Goal: Entertainment & Leisure: Consume media (video, audio)

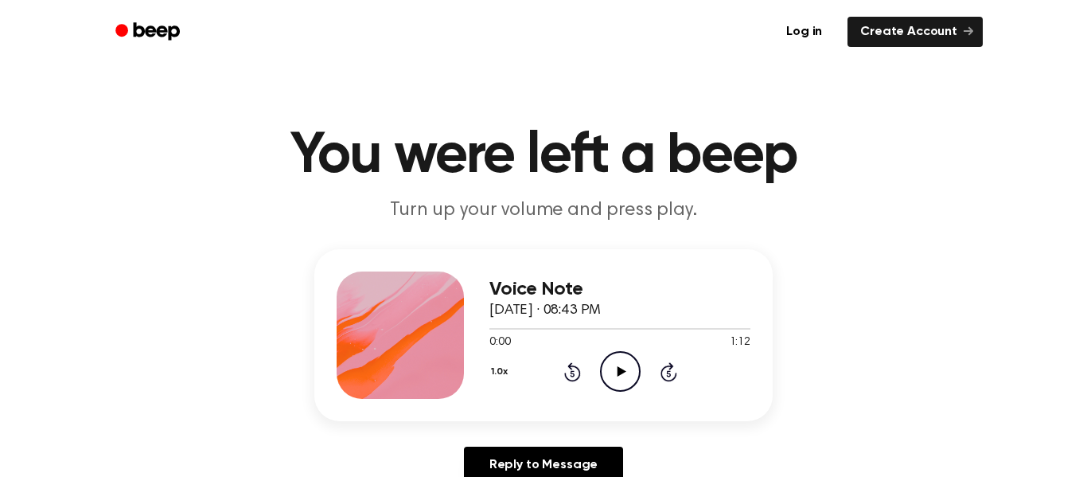
click at [621, 356] on icon "Play Audio" at bounding box center [620, 371] width 41 height 41
click at [609, 369] on icon "Play Audio" at bounding box center [620, 371] width 41 height 41
click at [621, 370] on icon at bounding box center [621, 371] width 9 height 10
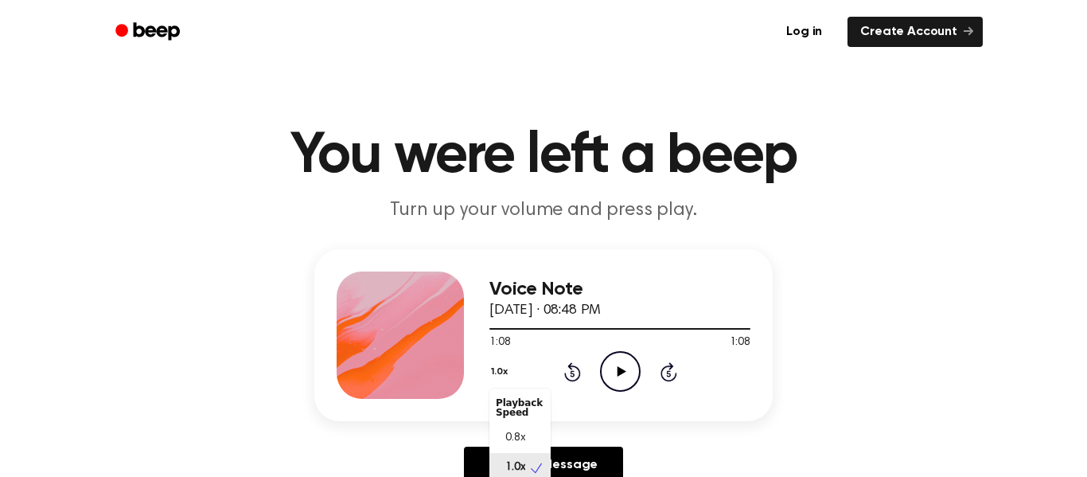
click at [500, 366] on button "1.0x" at bounding box center [501, 371] width 24 height 27
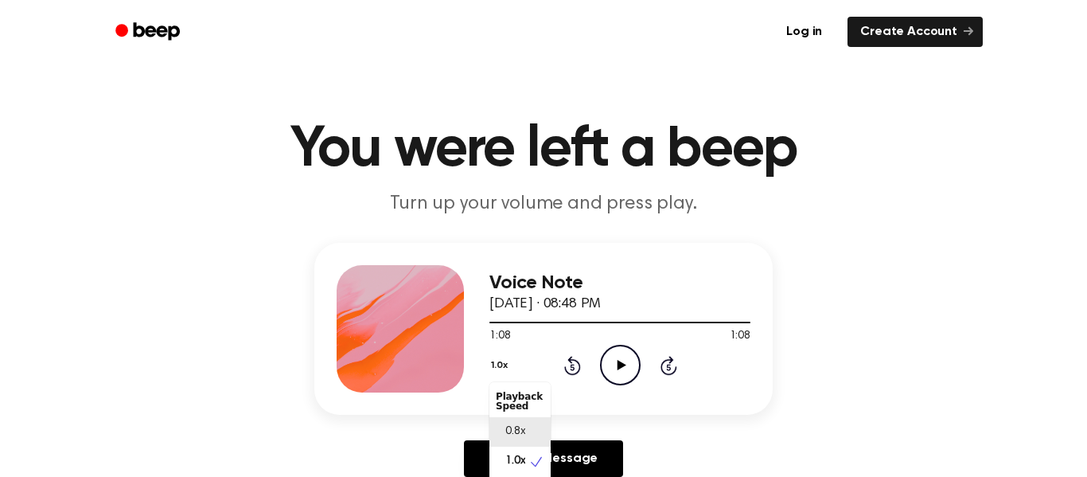
click at [516, 430] on span "0.8x" at bounding box center [515, 431] width 20 height 17
click at [615, 356] on icon "Play Audio" at bounding box center [620, 364] width 41 height 41
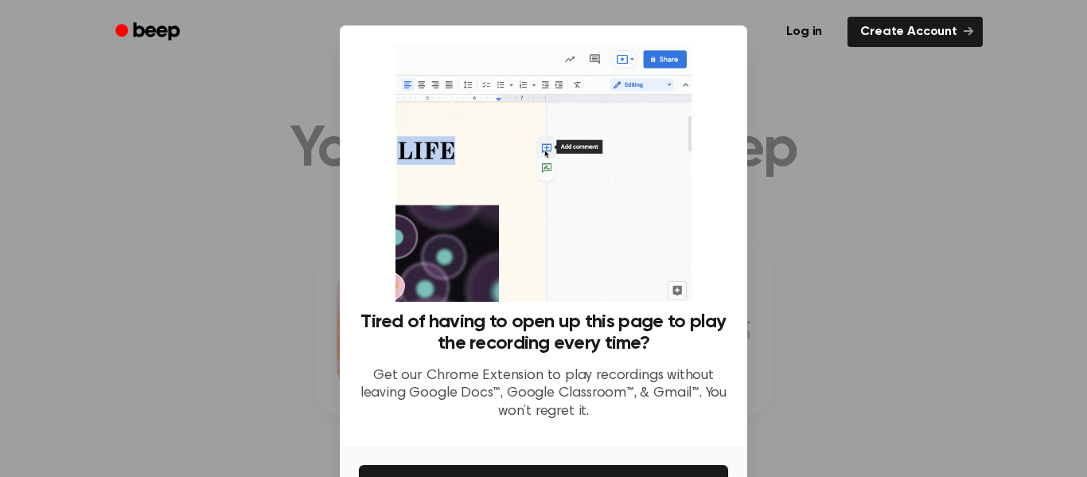
click at [235, 290] on div at bounding box center [543, 238] width 1087 height 477
click at [819, 347] on div at bounding box center [543, 238] width 1087 height 477
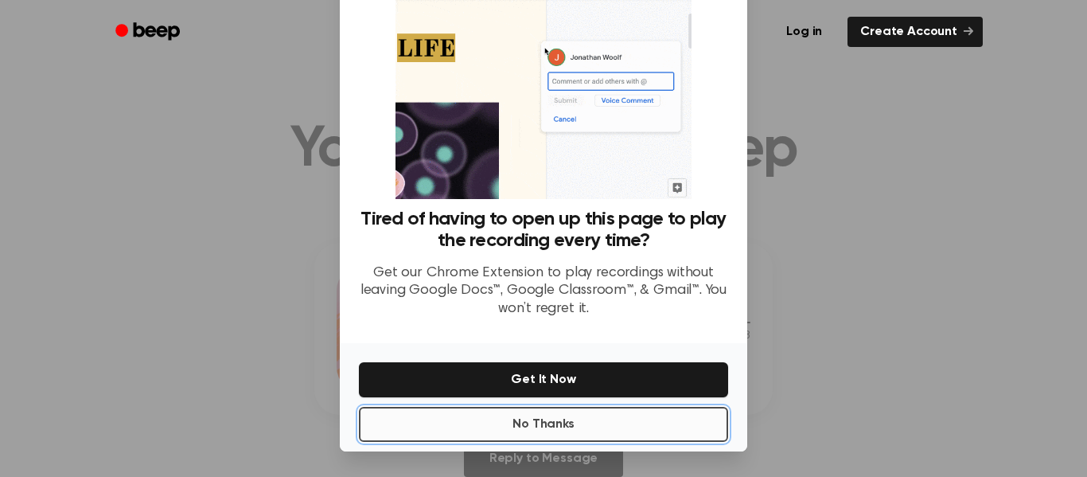
click at [556, 431] on button "No Thanks" at bounding box center [543, 424] width 369 height 35
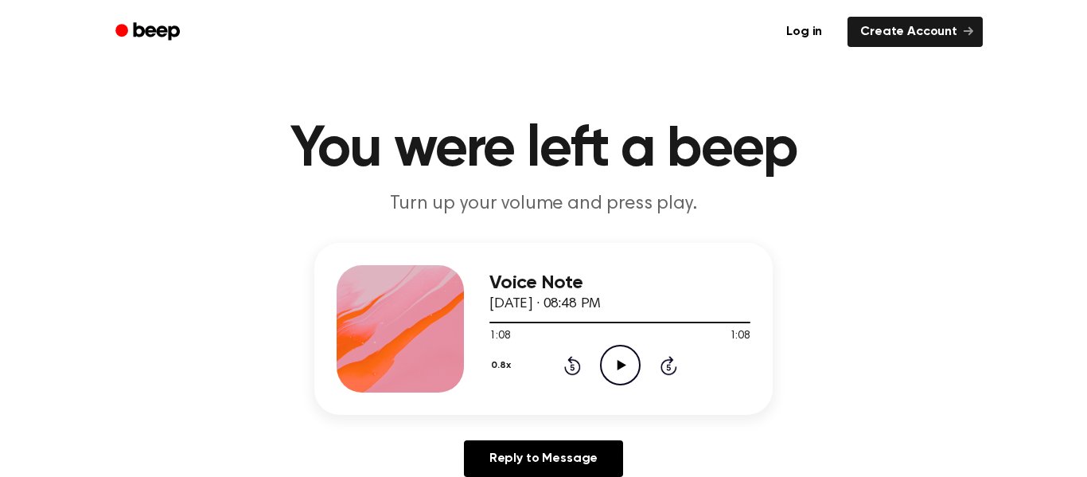
click at [606, 364] on icon "Play Audio" at bounding box center [620, 364] width 41 height 41
click at [502, 360] on button "0.8x" at bounding box center [502, 365] width 27 height 27
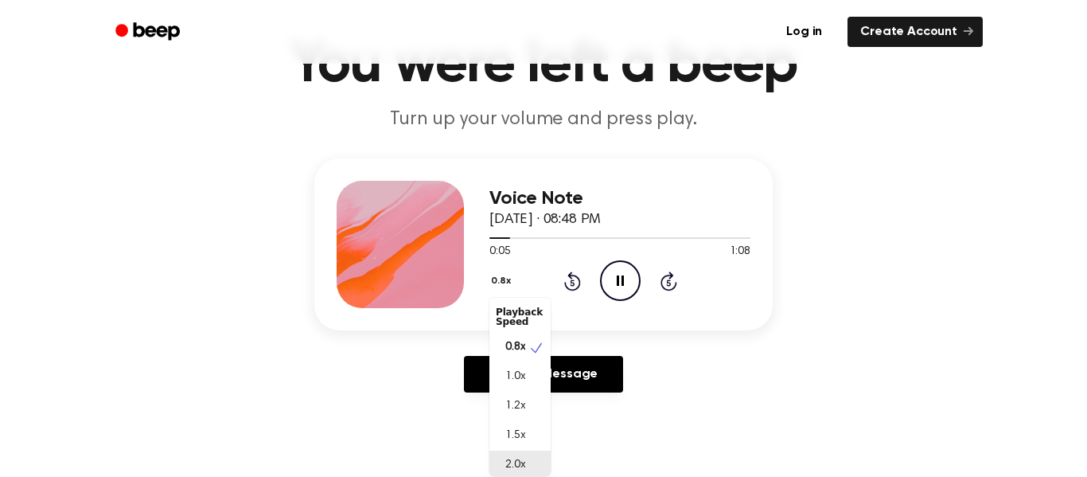
scroll to position [4, 0]
click at [515, 457] on span "2.0x" at bounding box center [515, 461] width 20 height 17
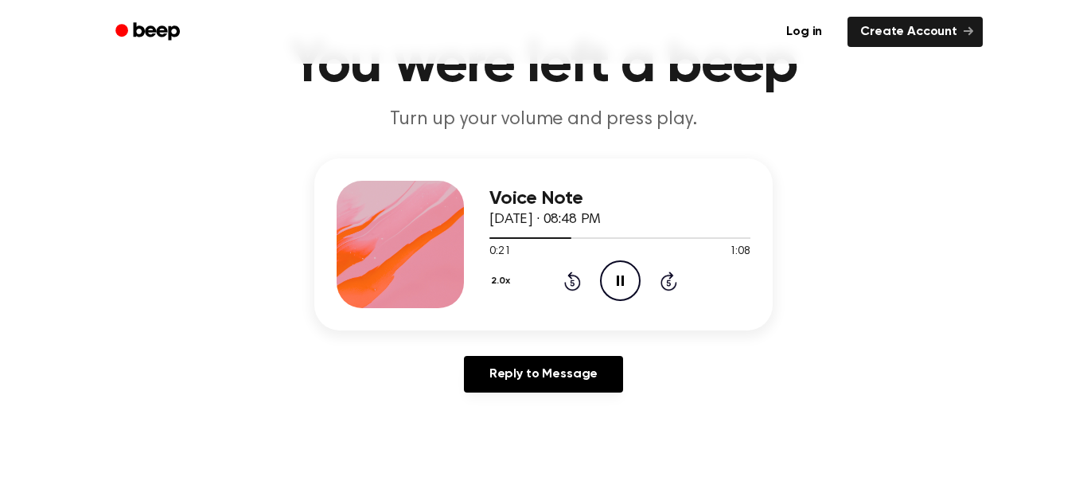
click at [498, 278] on button "2.0x" at bounding box center [502, 280] width 26 height 27
click at [513, 372] on span "1.0x" at bounding box center [515, 372] width 20 height 17
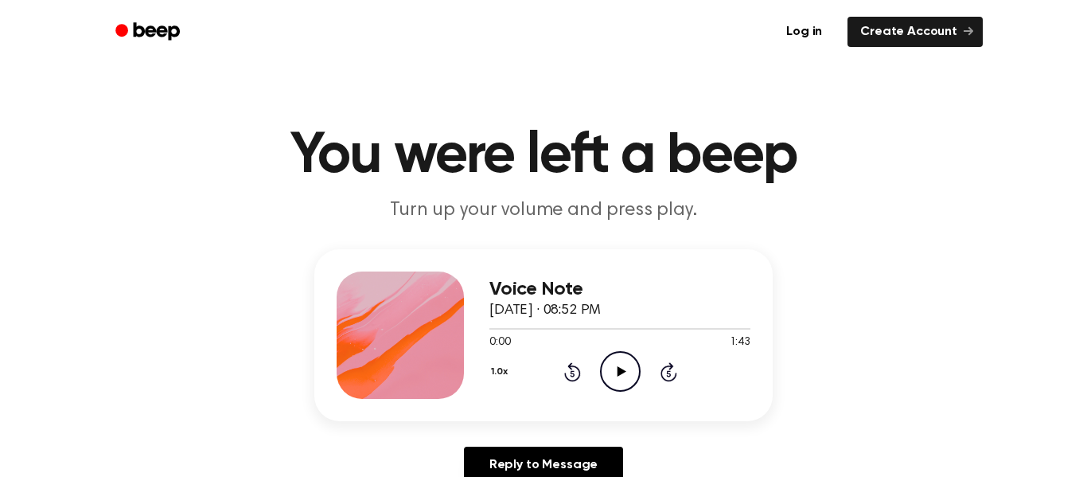
click at [615, 372] on icon "Play Audio" at bounding box center [620, 371] width 41 height 41
click at [618, 372] on icon at bounding box center [621, 371] width 9 height 10
click at [512, 360] on button "1.0x" at bounding box center [501, 371] width 24 height 27
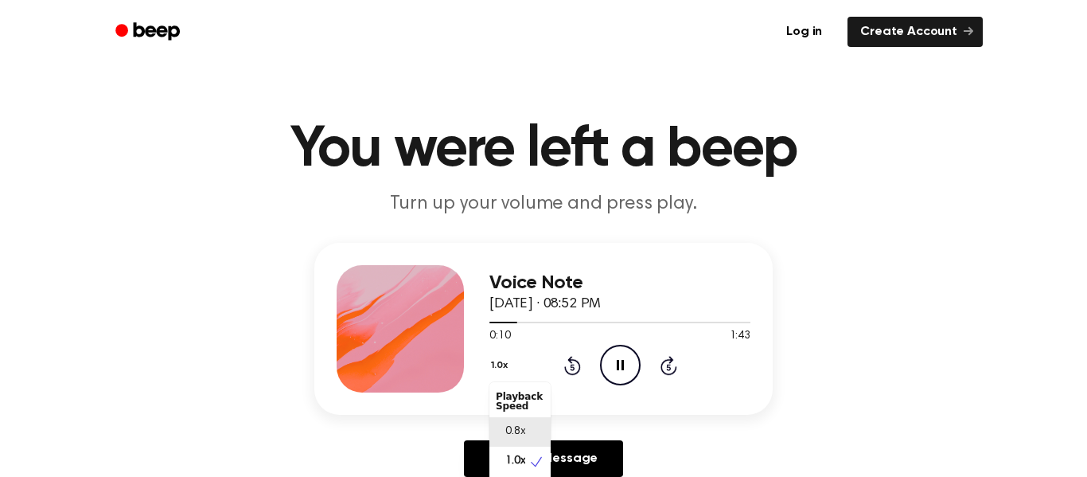
click at [516, 434] on span "0.8x" at bounding box center [515, 431] width 20 height 17
click at [503, 360] on button "0.8x" at bounding box center [502, 365] width 27 height 27
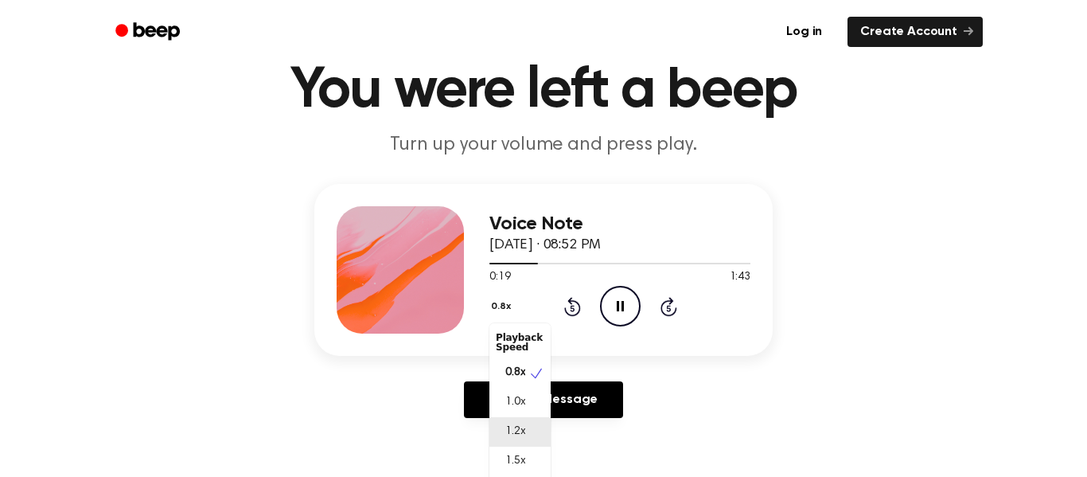
scroll to position [91, 0]
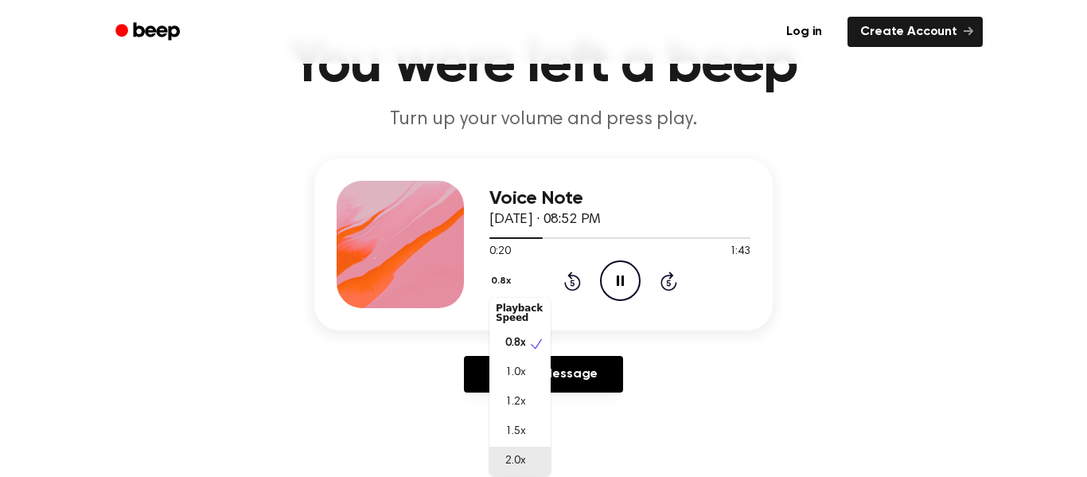
click at [509, 450] on div "2.0x" at bounding box center [519, 460] width 61 height 29
click at [492, 276] on button "2.0x" at bounding box center [502, 280] width 26 height 27
click at [521, 366] on span "1.0x" at bounding box center [515, 372] width 20 height 17
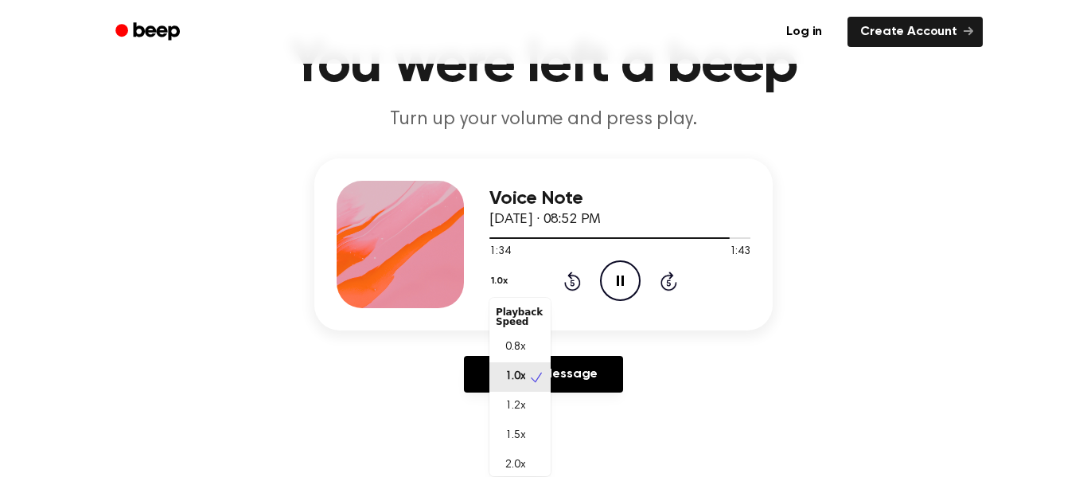
click at [496, 276] on button "1.0x" at bounding box center [501, 280] width 24 height 27
click at [509, 416] on div "1.2x" at bounding box center [519, 405] width 61 height 29
click at [612, 282] on icon "Play Audio" at bounding box center [620, 280] width 41 height 41
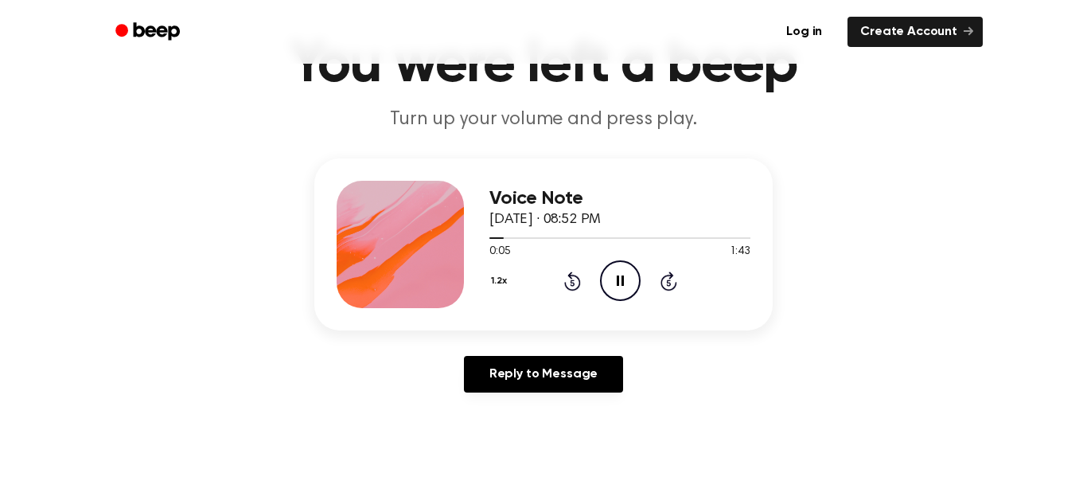
click at [493, 271] on button "1.2x" at bounding box center [500, 280] width 23 height 27
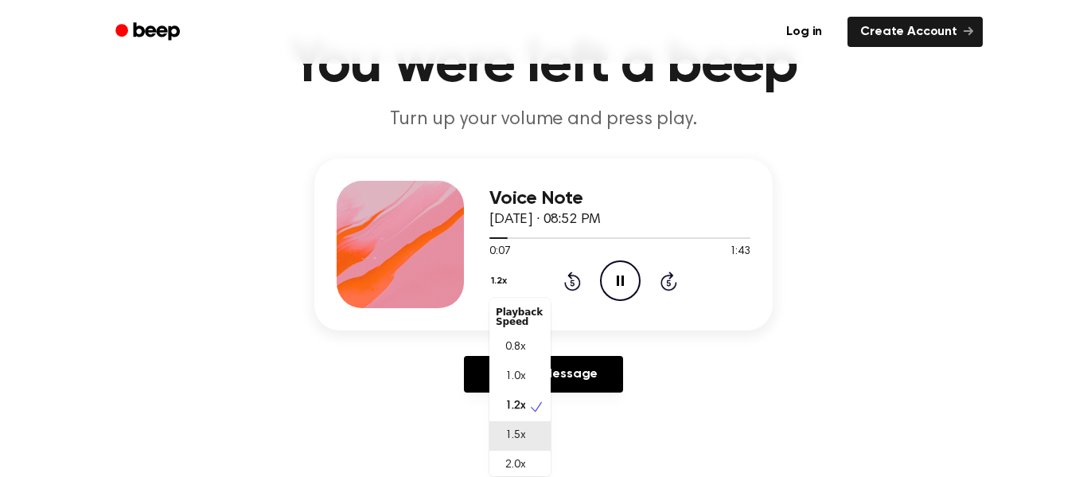
click at [501, 426] on div "1.5x" at bounding box center [519, 435] width 61 height 29
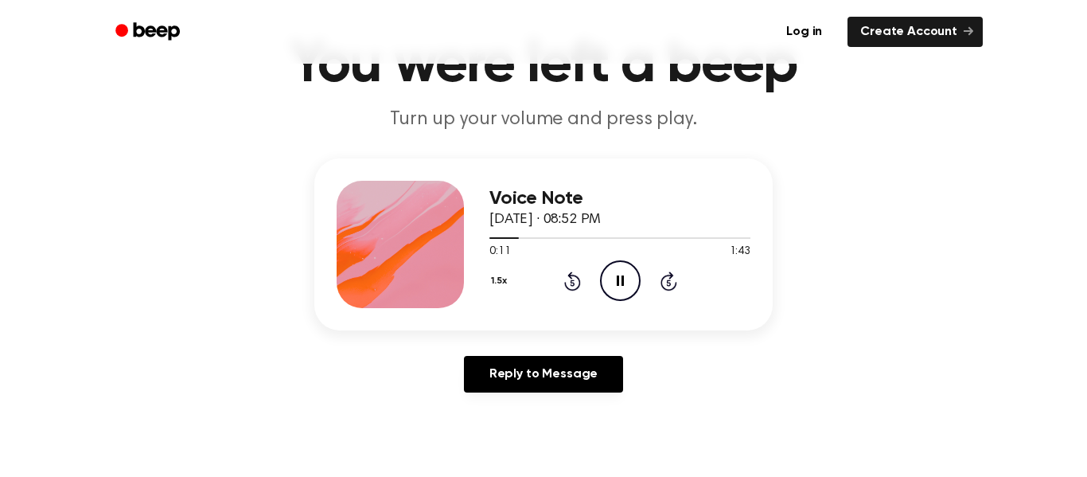
click at [492, 278] on button "1.5x" at bounding box center [500, 280] width 23 height 27
click at [511, 463] on span "2.0x" at bounding box center [515, 465] width 20 height 17
click at [491, 276] on button "2.0x" at bounding box center [502, 280] width 26 height 27
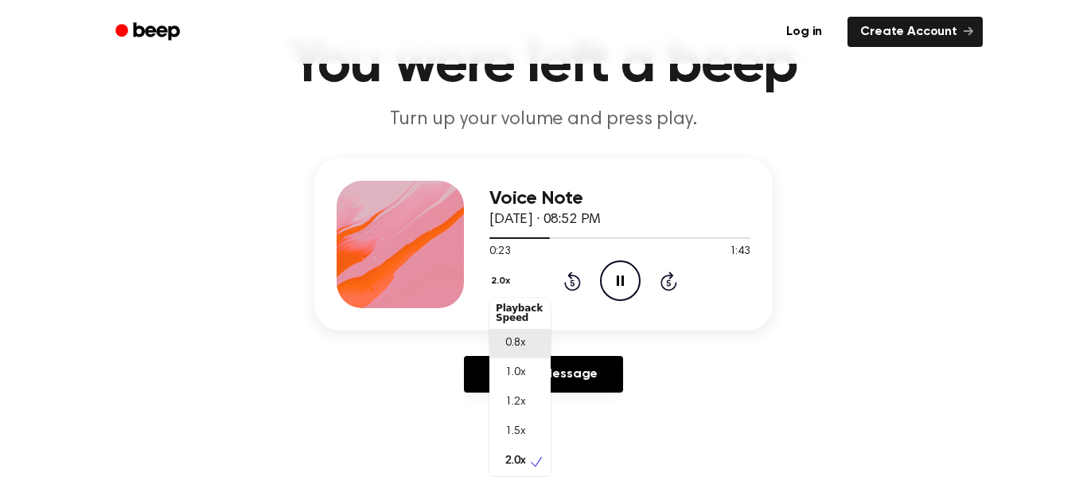
click at [514, 344] on span "0.8x" at bounding box center [515, 343] width 20 height 17
click at [492, 274] on button "0.8x" at bounding box center [502, 280] width 27 height 27
click at [516, 368] on span "1.0x" at bounding box center [515, 376] width 20 height 17
